Goal: Entertainment & Leisure: Consume media (video, audio)

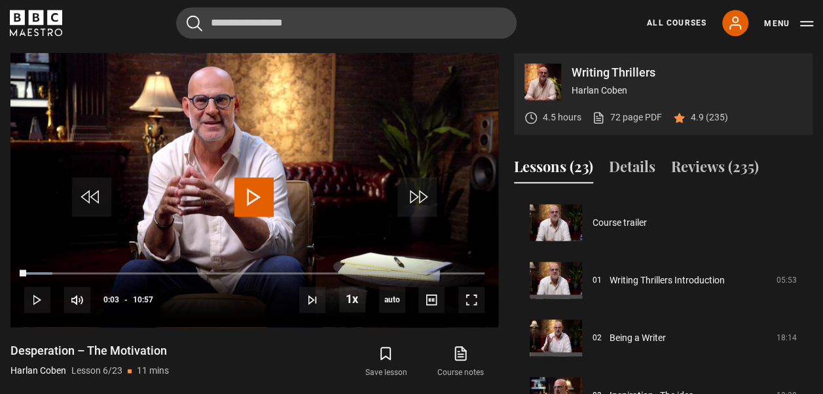
scroll to position [288, 0]
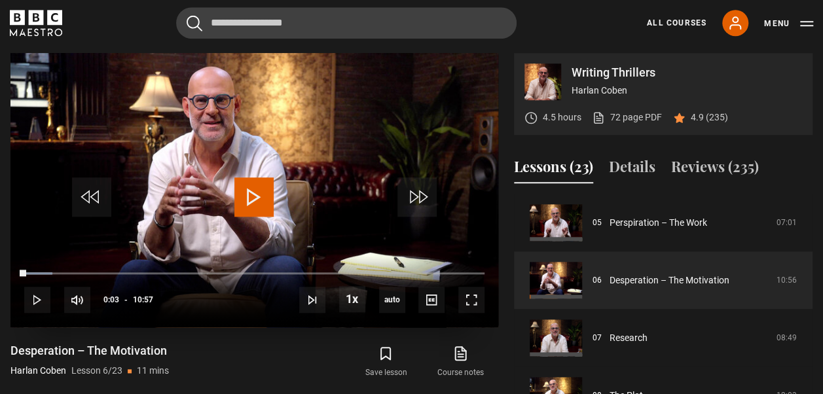
click at [251, 192] on span "Video Player" at bounding box center [253, 196] width 39 height 39
click at [469, 296] on span "Video Player" at bounding box center [471, 300] width 26 height 26
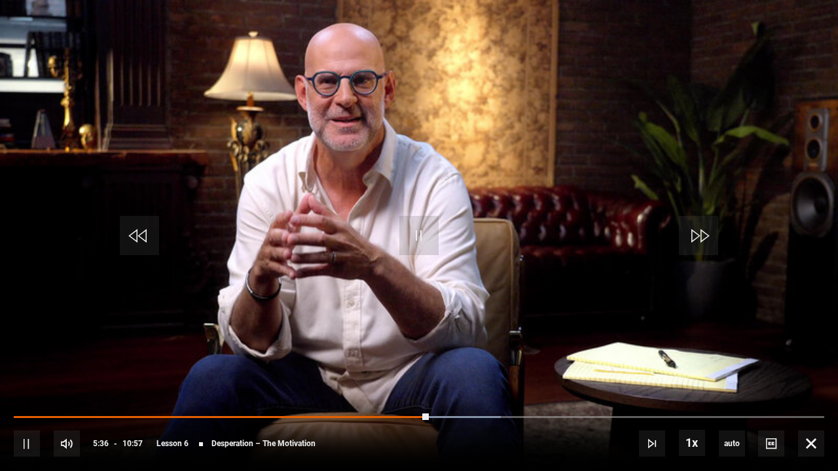
drag, startPoint x: 423, startPoint y: 410, endPoint x: 216, endPoint y: 410, distance: 206.8
click at [227, 393] on div "10s Skip Back 10 seconds Pause 10s Skip Forward 10 seconds Loaded : 60.12% 02:5…" at bounding box center [419, 434] width 838 height 73
drag, startPoint x: 432, startPoint y: 413, endPoint x: 12, endPoint y: 417, distance: 419.5
click at [12, 393] on div "10s Skip Back 10 seconds Play 10s Skip Forward 10 seconds Loaded : 0.76% 00:01 …" at bounding box center [419, 434] width 838 height 73
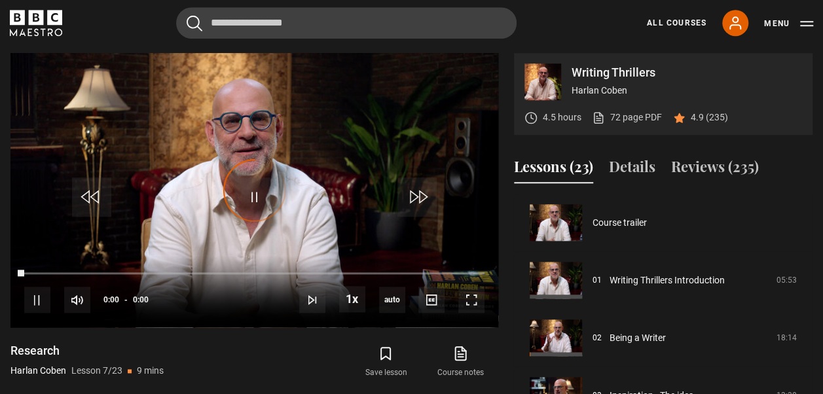
scroll to position [345, 0]
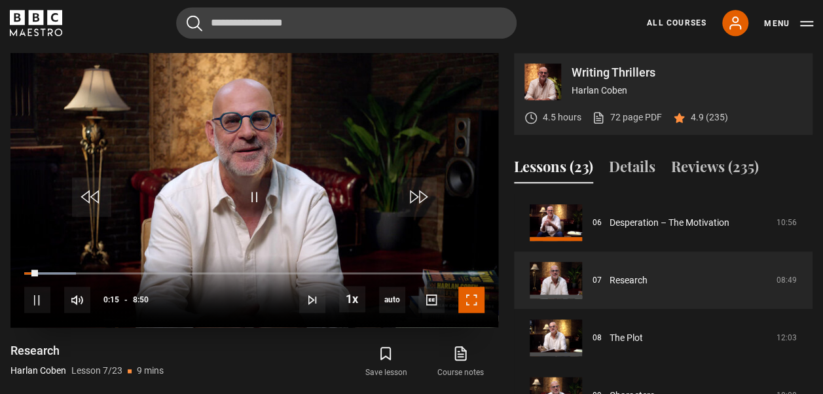
click at [472, 300] on span "Video Player" at bounding box center [471, 300] width 26 height 26
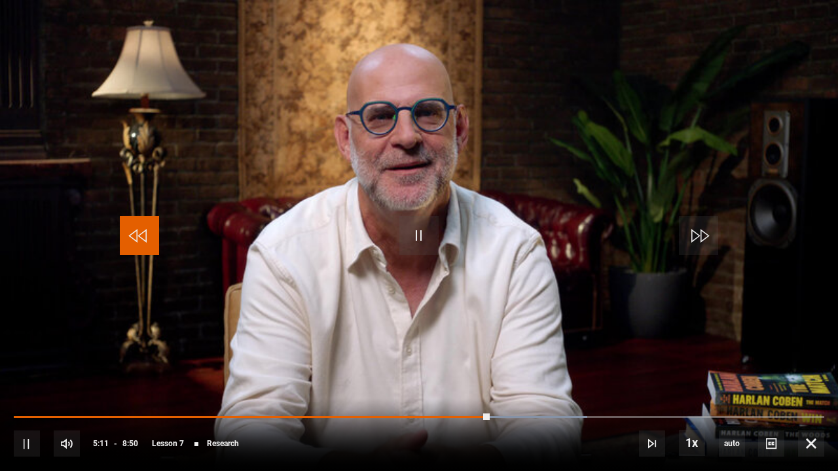
click at [141, 239] on span "Video Player" at bounding box center [139, 235] width 39 height 39
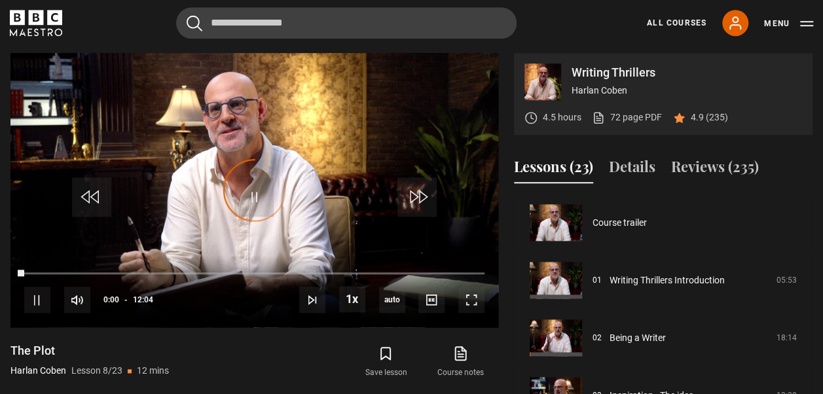
scroll to position [403, 0]
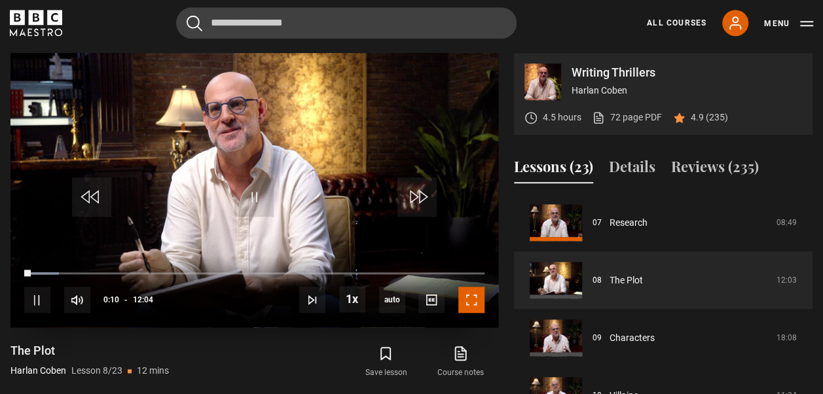
click at [470, 293] on span "Video Player" at bounding box center [471, 300] width 26 height 26
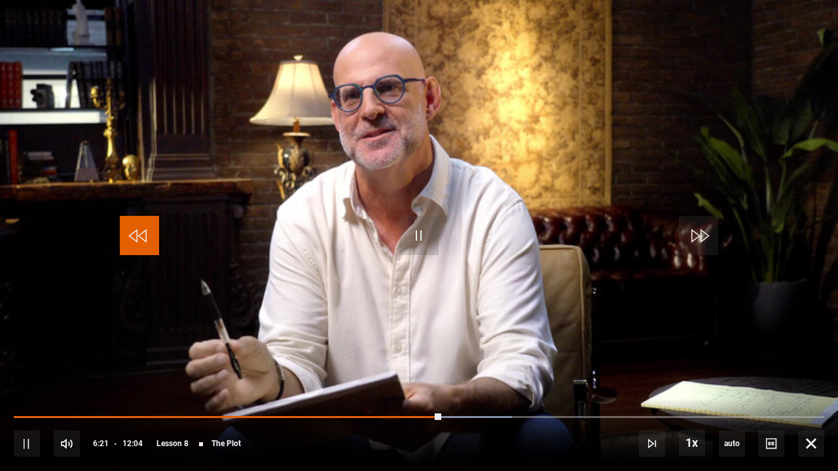
click at [136, 230] on span "Video Player" at bounding box center [139, 235] width 39 height 39
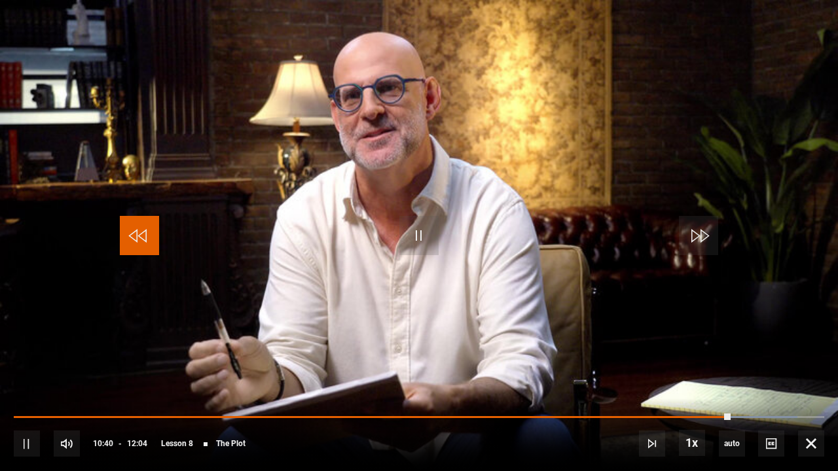
click at [133, 238] on span "Video Player" at bounding box center [139, 235] width 39 height 39
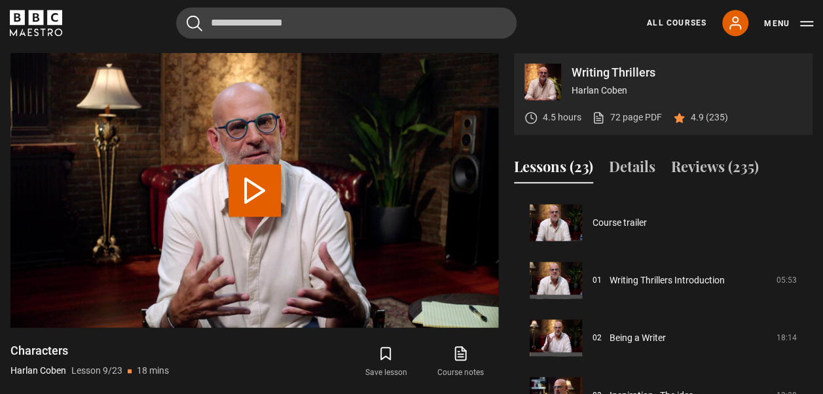
scroll to position [461, 0]
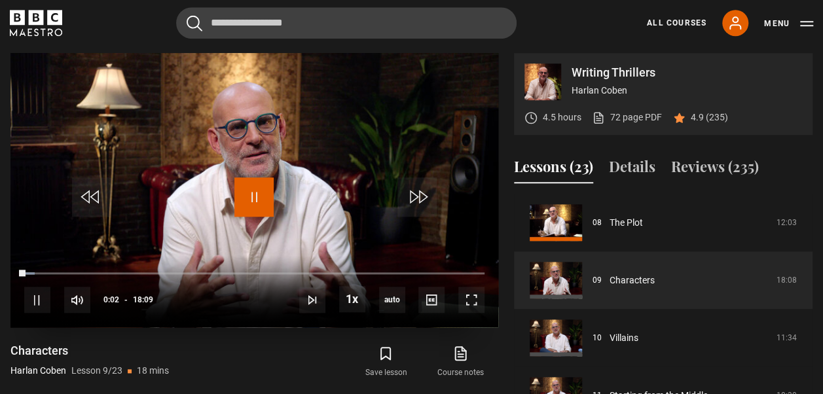
click at [251, 191] on span "Video Player" at bounding box center [253, 196] width 39 height 39
click at [732, 18] on icon at bounding box center [735, 23] width 10 height 12
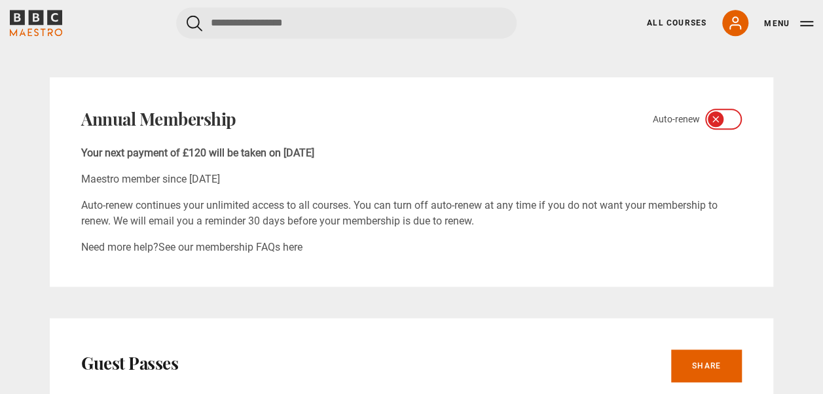
scroll to position [589, 0]
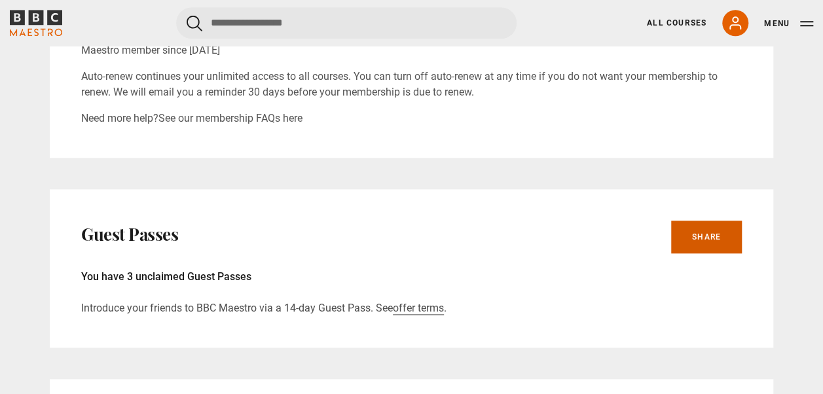
click at [707, 233] on link "Share" at bounding box center [706, 237] width 71 height 33
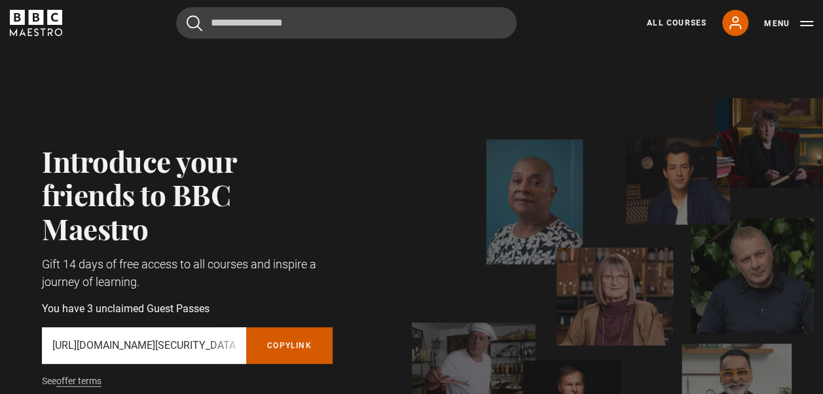
click at [287, 340] on button "Copy referral link" at bounding box center [289, 345] width 86 height 37
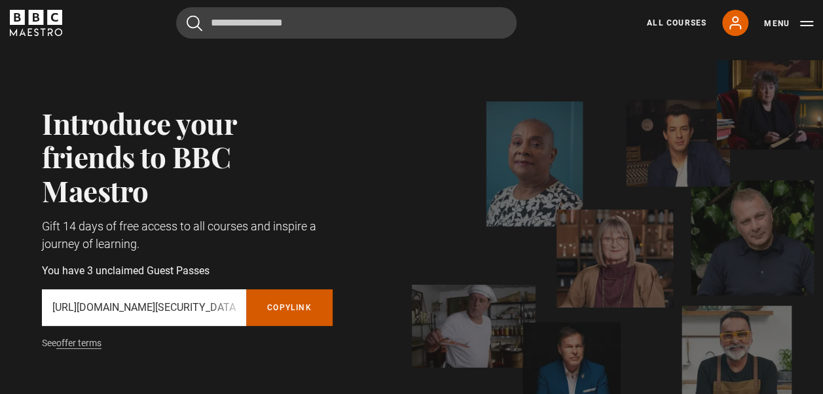
scroll to position [65, 0]
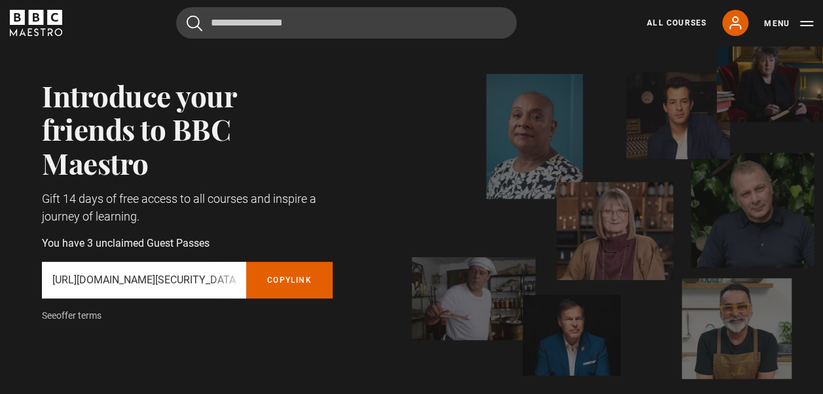
click at [85, 313] on link "offer terms" at bounding box center [78, 315] width 45 height 11
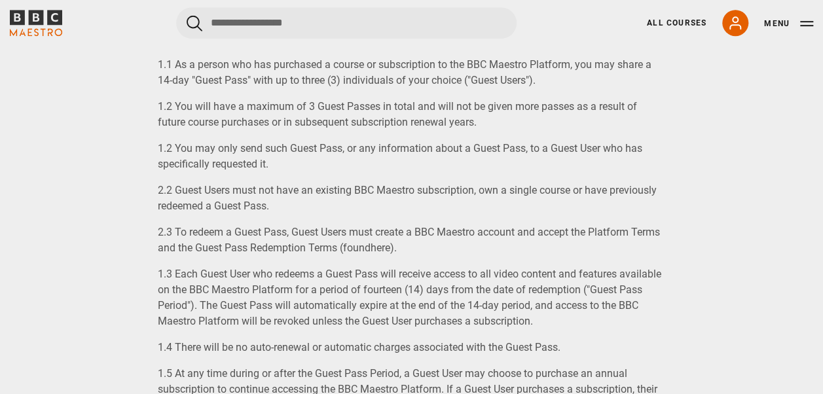
scroll to position [262, 0]
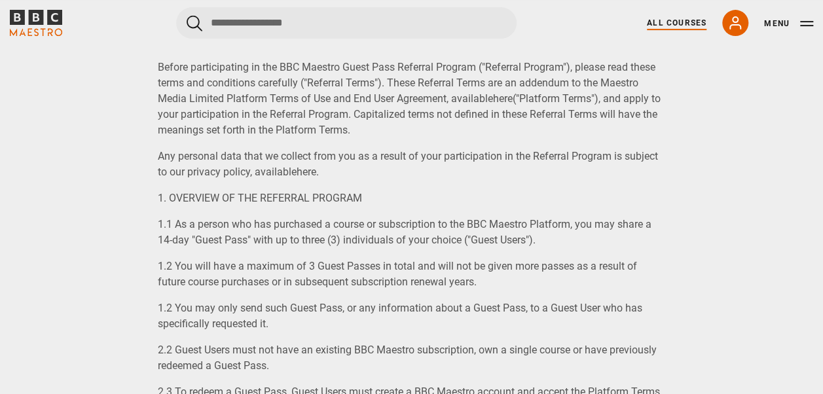
click at [684, 20] on link "All Courses" at bounding box center [676, 23] width 60 height 12
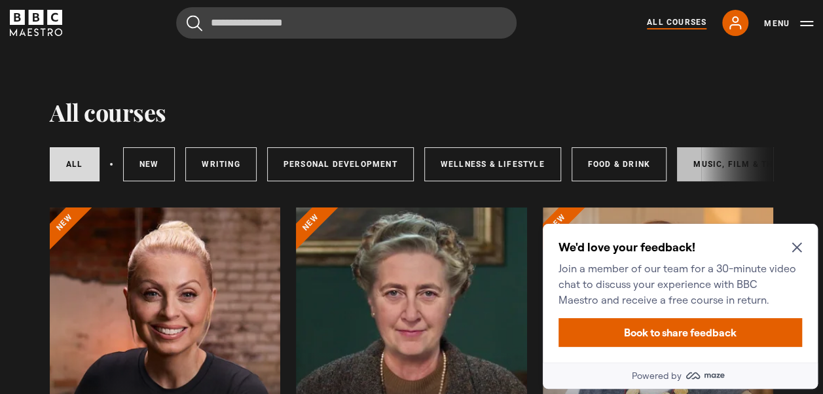
click at [698, 158] on link "Music, Film & Theatre" at bounding box center [746, 164] width 139 height 34
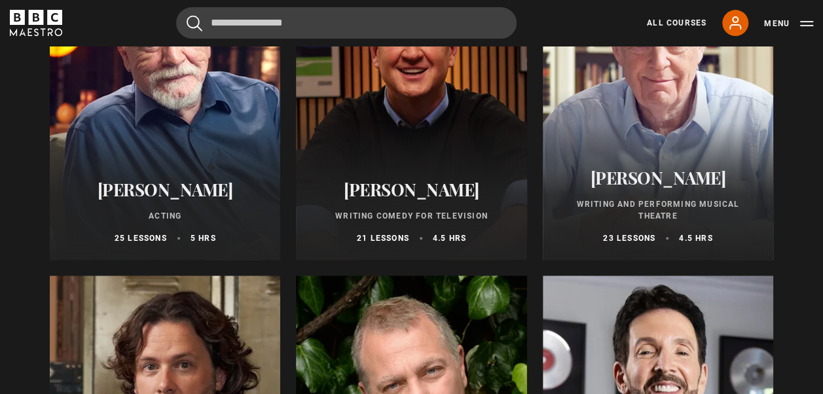
scroll to position [65, 0]
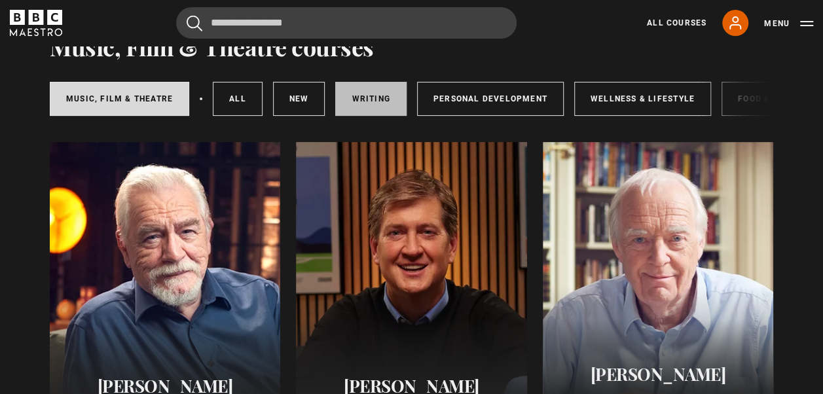
click at [372, 96] on link "Writing" at bounding box center [370, 99] width 71 height 34
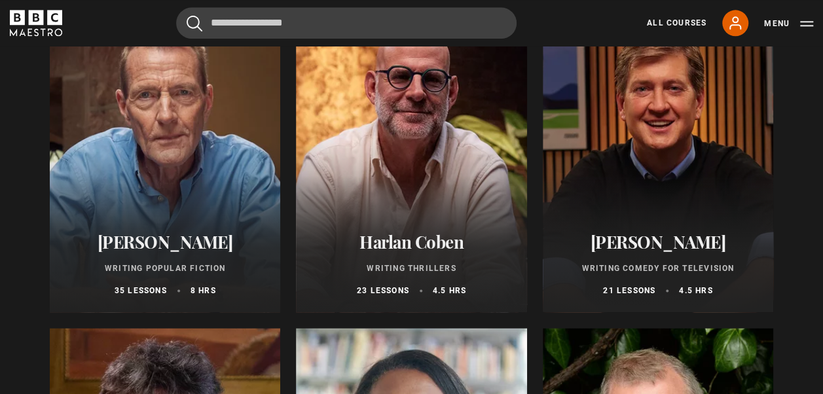
scroll to position [851, 0]
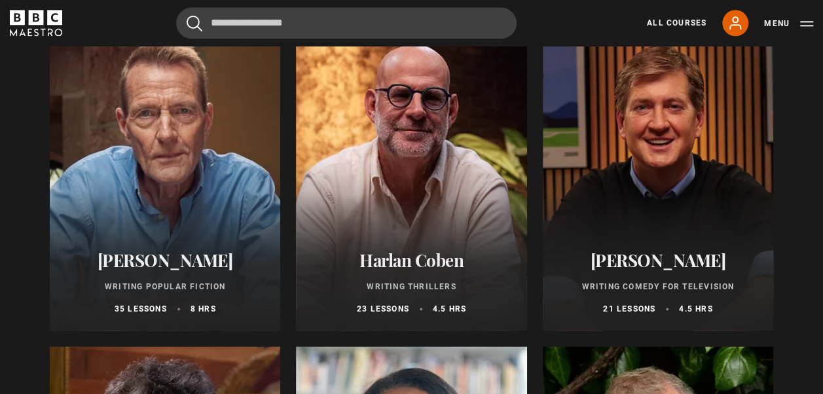
click at [437, 157] on div at bounding box center [411, 173] width 230 height 314
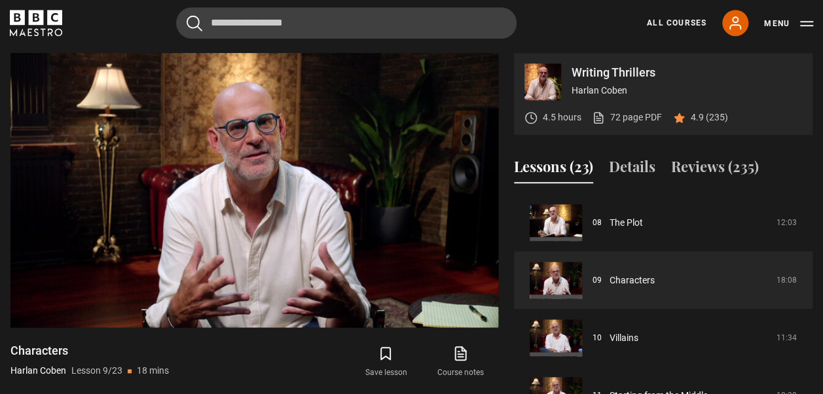
scroll to position [541, 0]
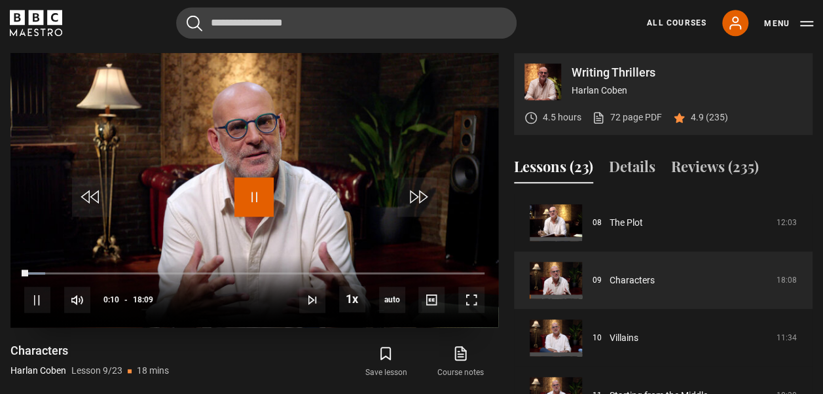
click at [251, 189] on span "Video Player" at bounding box center [253, 196] width 39 height 39
